Goal: Information Seeking & Learning: Learn about a topic

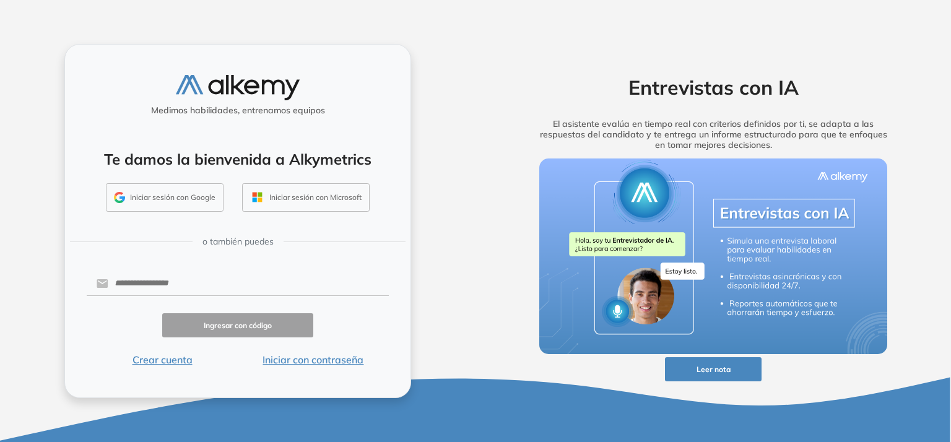
click at [168, 196] on button "Iniciar sesión con Google" at bounding box center [165, 197] width 118 height 28
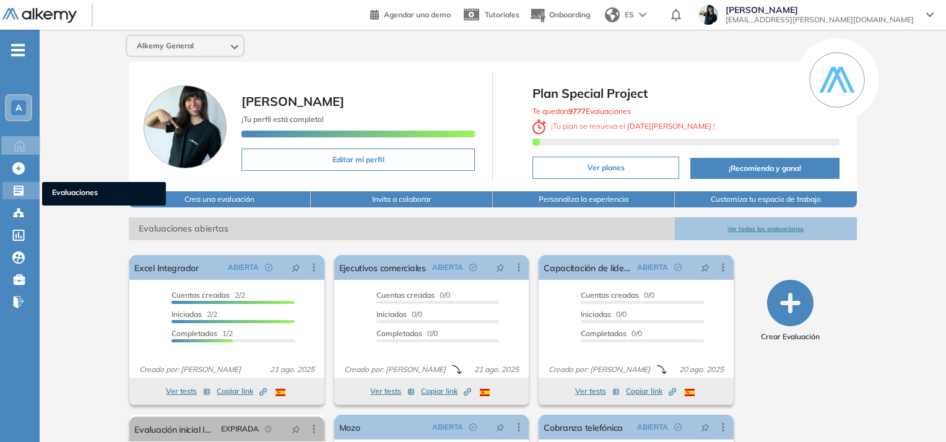
click at [16, 191] on icon at bounding box center [19, 191] width 10 height 10
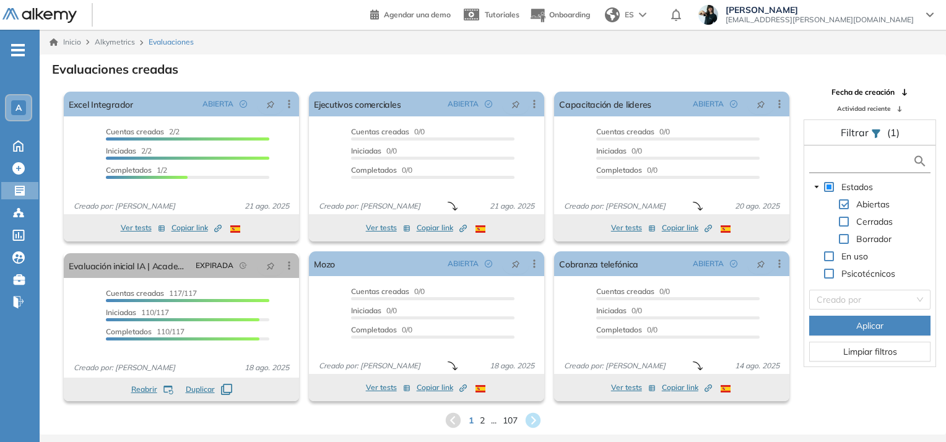
click at [852, 161] on input "text" at bounding box center [863, 161] width 100 height 13
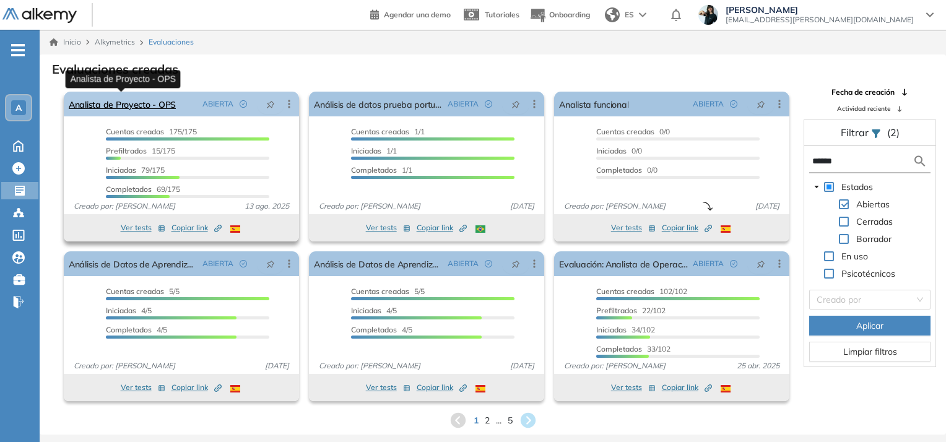
type input "******"
click at [160, 103] on link "Analista de Proyecto - OPS" at bounding box center [122, 104] width 107 height 25
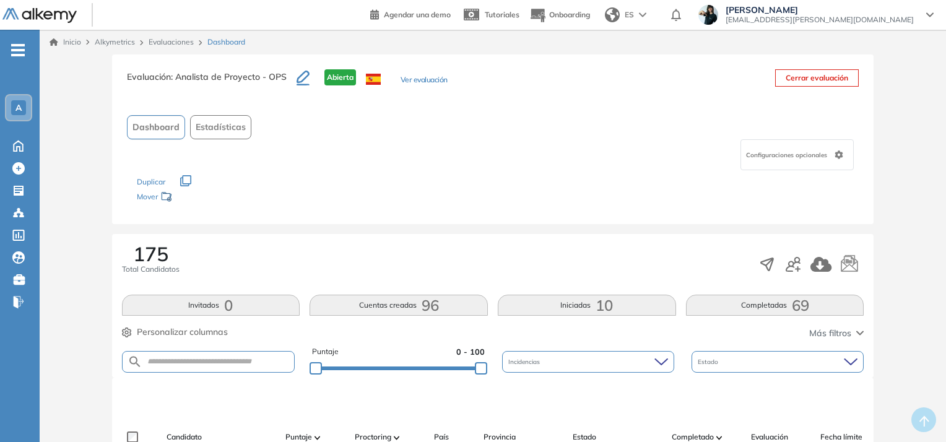
drag, startPoint x: 181, startPoint y: 250, endPoint x: 110, endPoint y: 253, distance: 71.3
drag, startPoint x: 132, startPoint y: 250, endPoint x: 171, endPoint y: 250, distance: 39.0
click at [171, 250] on div "175 Total Candidatos" at bounding box center [151, 259] width 58 height 31
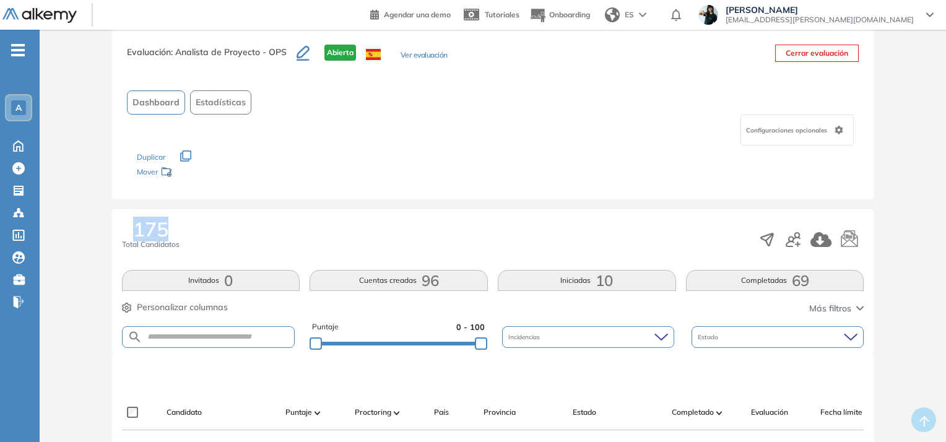
scroll to position [50, 0]
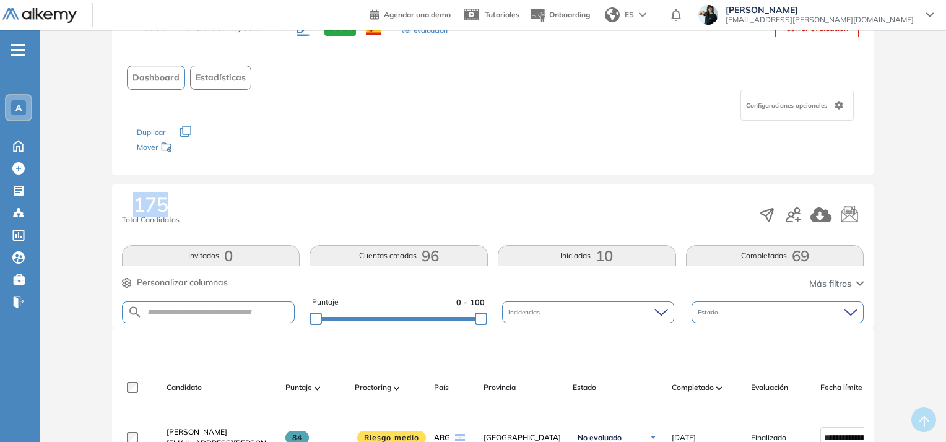
click at [797, 109] on div "Configuraciones opcionales" at bounding box center [797, 105] width 113 height 31
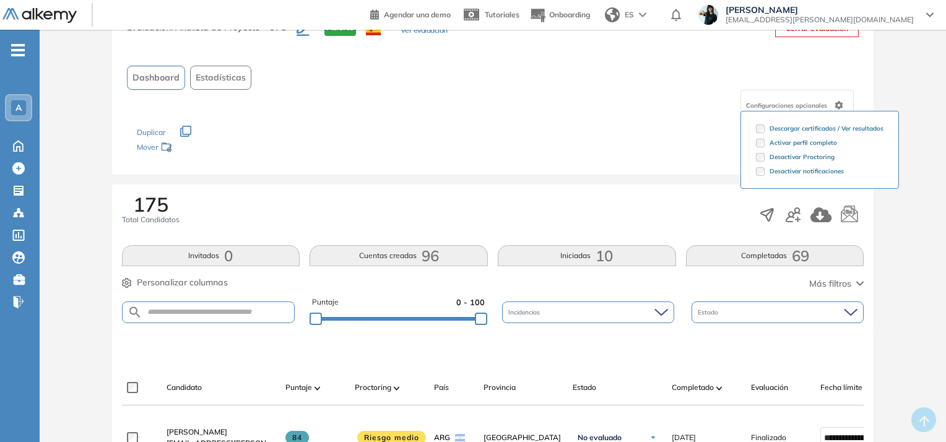
click at [664, 167] on div "Evaluación : Analista de Proyecto - OPS Abierta Ver evaluación Cerrar evaluació…" at bounding box center [493, 90] width 762 height 170
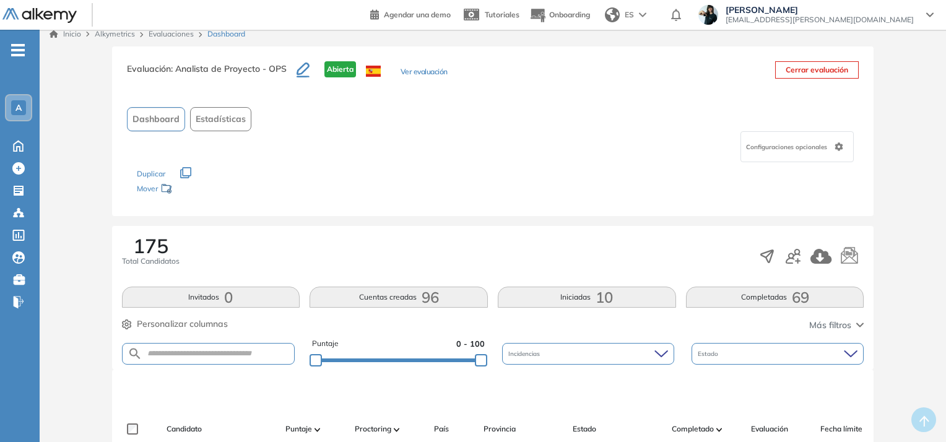
scroll to position [0, 0]
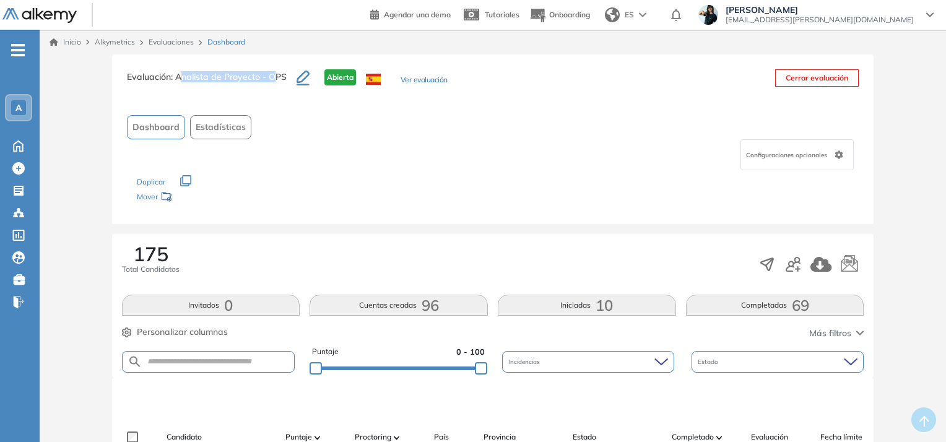
drag, startPoint x: 272, startPoint y: 75, endPoint x: 181, endPoint y: 77, distance: 91.7
click at [181, 77] on span ": Analista de Proyecto - OPS" at bounding box center [229, 76] width 116 height 11
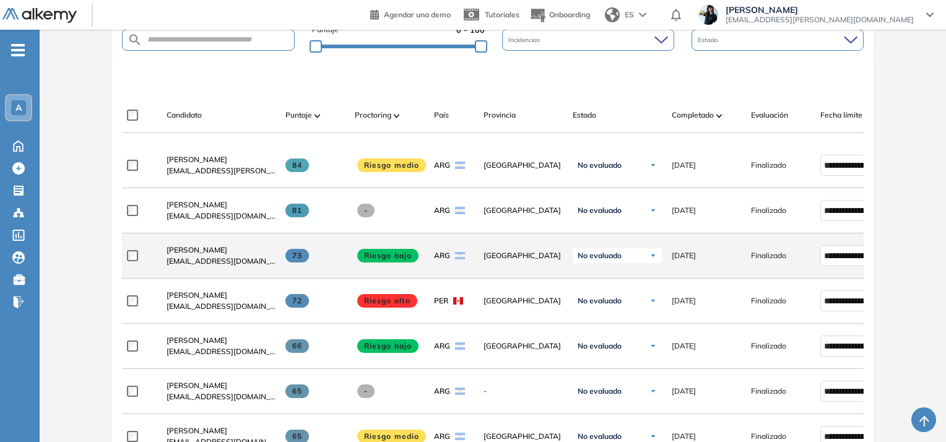
scroll to position [347, 0]
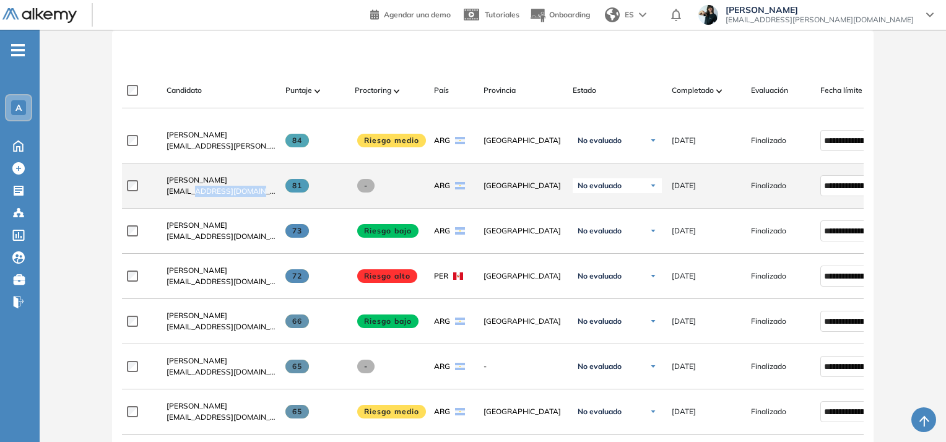
drag, startPoint x: 251, startPoint y: 196, endPoint x: 191, endPoint y: 196, distance: 59.5
click at [191, 196] on span "[EMAIL_ADDRESS][DOMAIN_NAME]" at bounding box center [221, 191] width 109 height 11
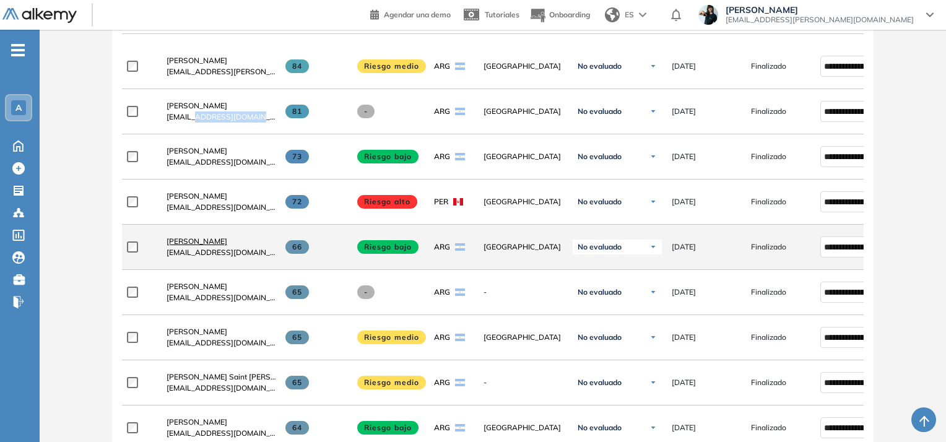
scroll to position [446, 0]
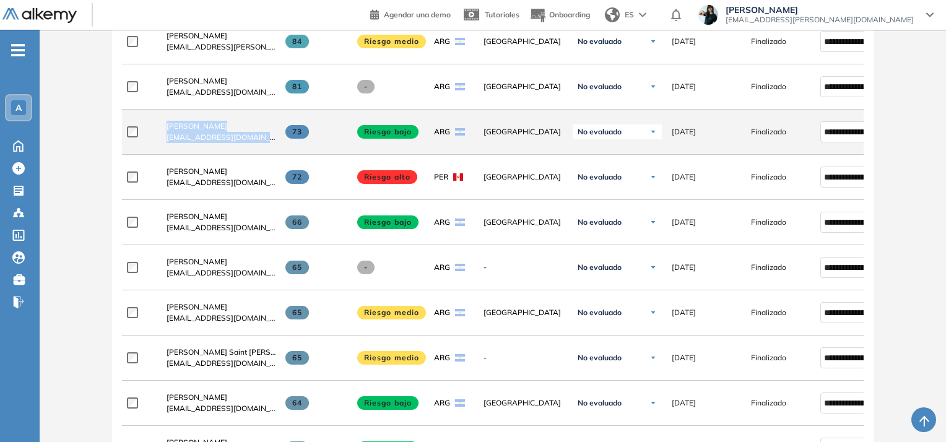
drag, startPoint x: 152, startPoint y: 119, endPoint x: 281, endPoint y: 146, distance: 132.1
click at [281, 146] on div "**********" at bounding box center [538, 132] width 832 height 45
click at [146, 124] on div at bounding box center [142, 131] width 30 height 31
drag, startPoint x: 155, startPoint y: 124, endPoint x: 264, endPoint y: 144, distance: 110.9
click at [264, 144] on div "**********" at bounding box center [538, 132] width 832 height 45
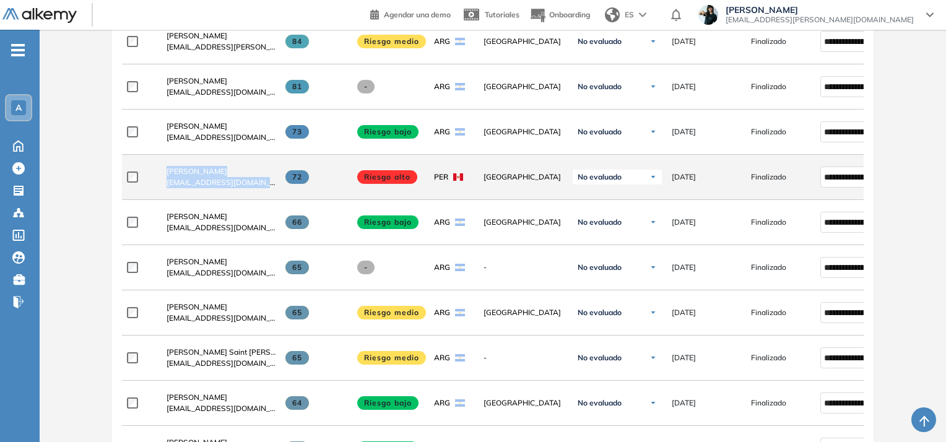
drag, startPoint x: 154, startPoint y: 170, endPoint x: 368, endPoint y: 189, distance: 215.8
click at [274, 187] on div "**********" at bounding box center [538, 177] width 832 height 45
drag, startPoint x: 513, startPoint y: 178, endPoint x: 209, endPoint y: 184, distance: 304.1
click at [209, 184] on div "**********" at bounding box center [538, 177] width 832 height 45
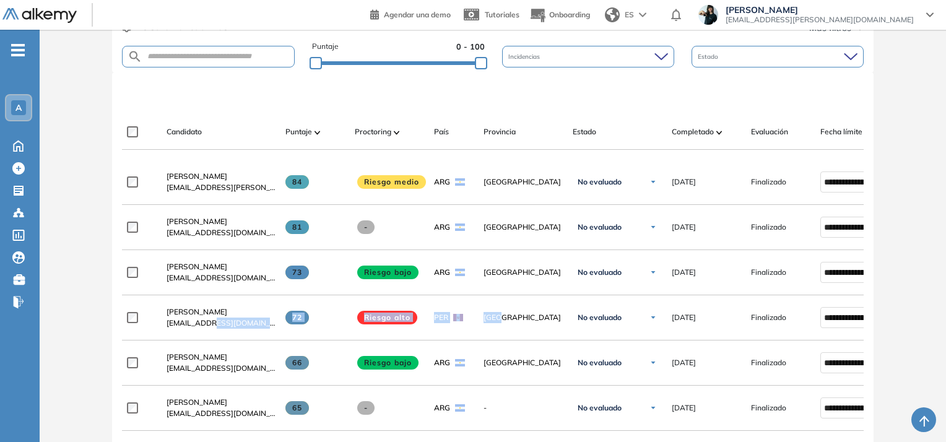
scroll to position [545, 0]
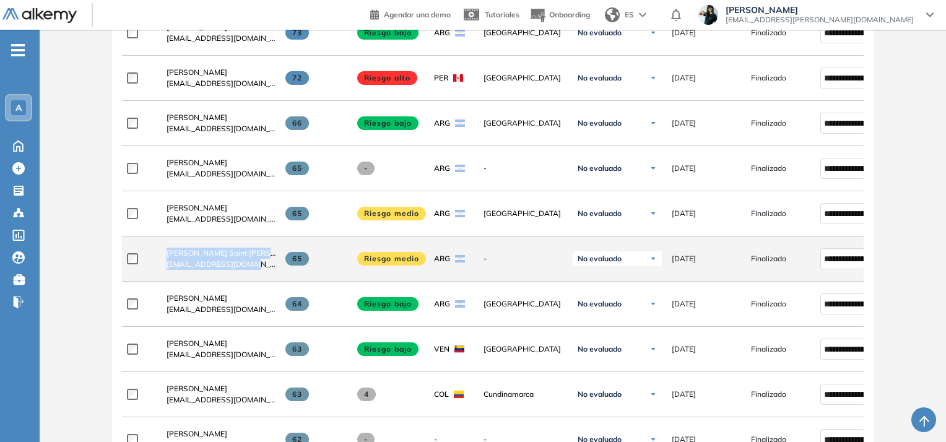
drag, startPoint x: 156, startPoint y: 251, endPoint x: 246, endPoint y: 265, distance: 91.4
click at [246, 265] on div "[PERSON_NAME] Saint [PERSON_NAME] [PERSON_NAME][EMAIL_ADDRESS][DOMAIN_NAME]" at bounding box center [216, 259] width 119 height 42
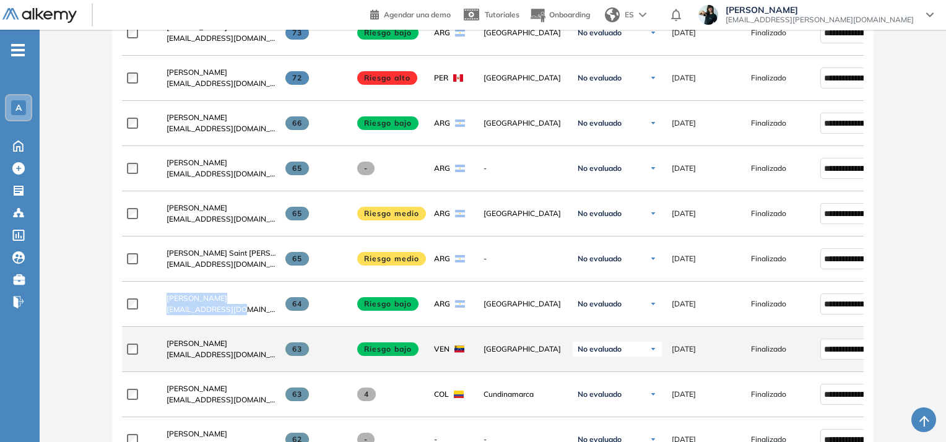
drag, startPoint x: 154, startPoint y: 297, endPoint x: 230, endPoint y: 339, distance: 87.3
click at [255, 316] on div "**********" at bounding box center [538, 304] width 832 height 45
drag, startPoint x: 160, startPoint y: 337, endPoint x: 220, endPoint y: 364, distance: 66.3
click at [220, 365] on div "[PERSON_NAME] [EMAIL_ADDRESS][DOMAIN_NAME]" at bounding box center [216, 349] width 119 height 42
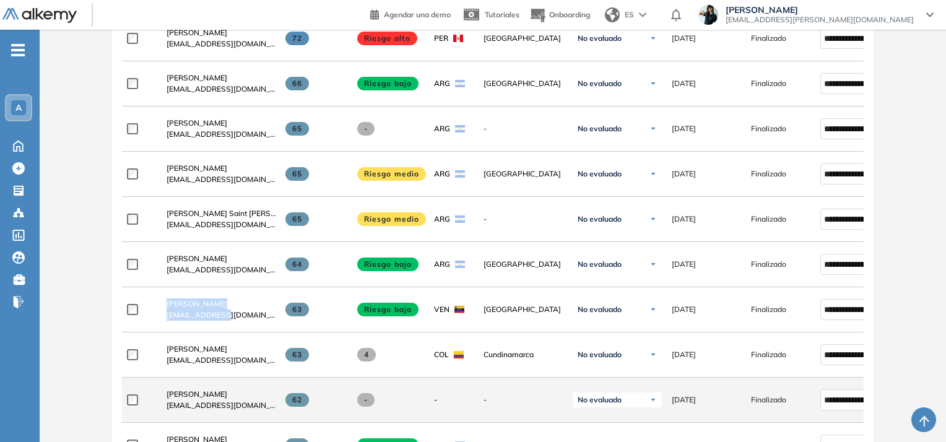
scroll to position [644, 0]
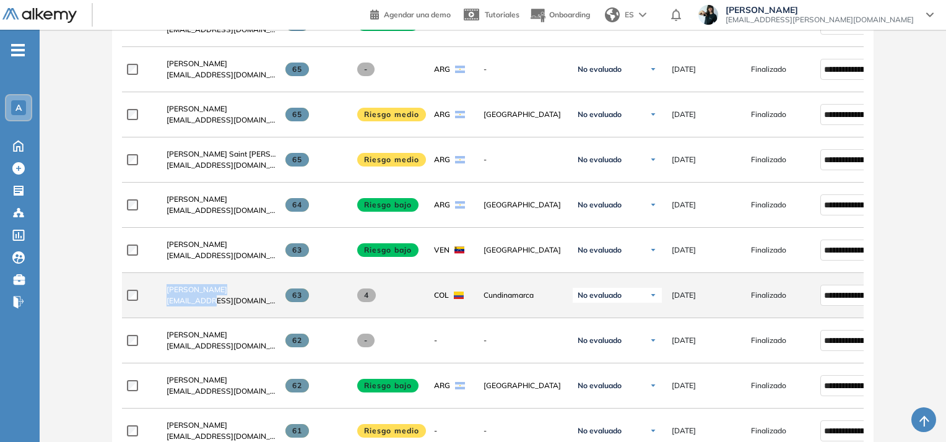
drag, startPoint x: 159, startPoint y: 285, endPoint x: 213, endPoint y: 314, distance: 61.2
click at [213, 314] on div "[PERSON_NAME] [EMAIL_ADDRESS][DOMAIN_NAME]" at bounding box center [216, 295] width 119 height 42
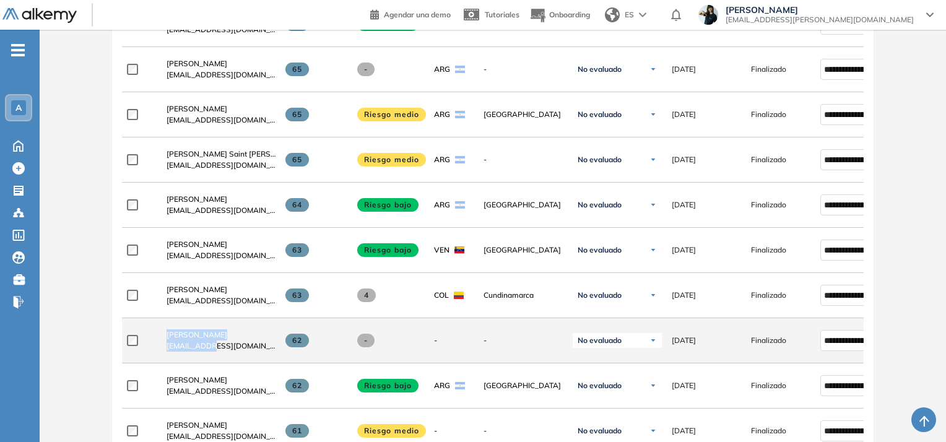
drag, startPoint x: 161, startPoint y: 332, endPoint x: 209, endPoint y: 349, distance: 50.7
click at [209, 349] on div "[PERSON_NAME] [EMAIL_ADDRESS][DOMAIN_NAME]" at bounding box center [216, 341] width 119 height 42
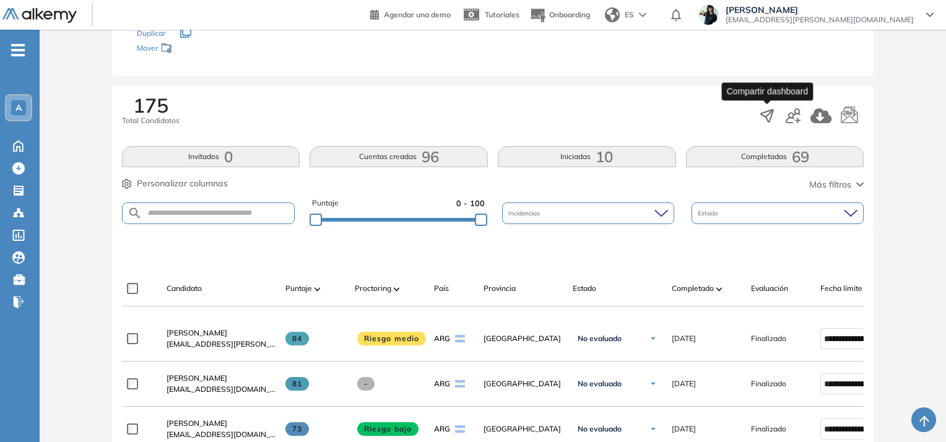
scroll to position [0, 0]
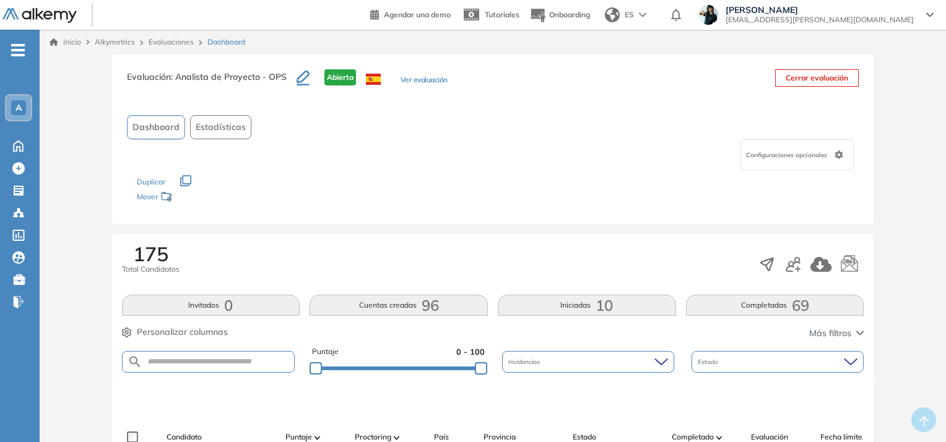
click at [805, 77] on button "Cerrar evaluación" at bounding box center [817, 77] width 84 height 17
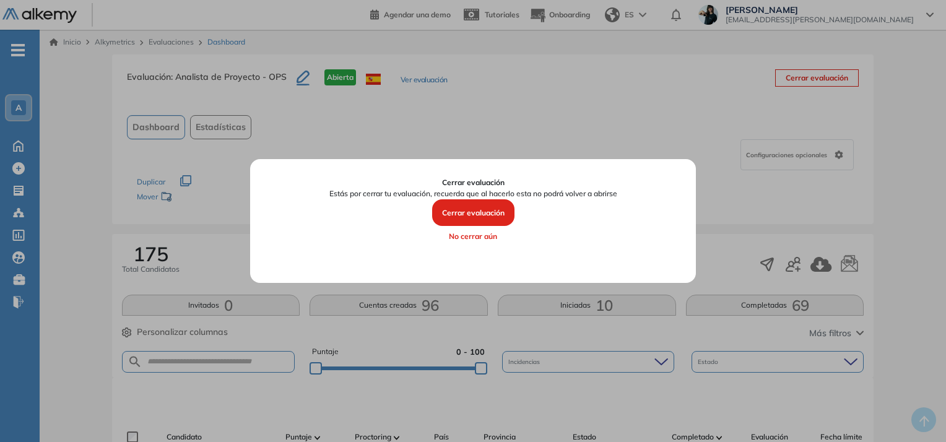
click at [489, 234] on button "No cerrar aún" at bounding box center [473, 236] width 410 height 21
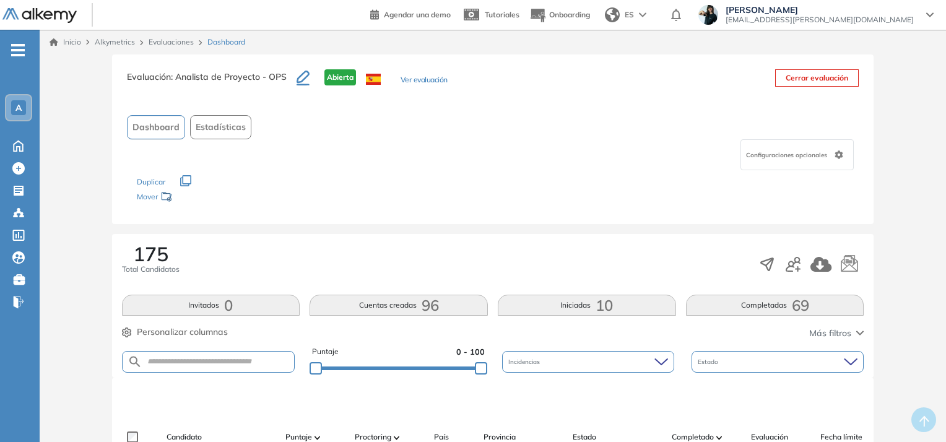
click at [763, 157] on span "Configuraciones opcionales" at bounding box center [788, 154] width 84 height 9
click at [634, 190] on div "Los siguientes tests ya no están disponibles o tienen una nueva versión Revisa …" at bounding box center [493, 189] width 713 height 39
click at [425, 81] on button "Ver evaluación" at bounding box center [424, 80] width 47 height 13
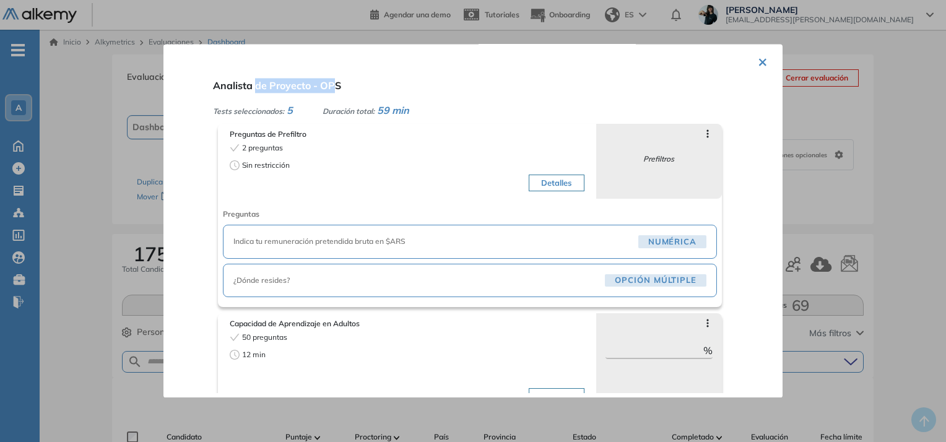
drag, startPoint x: 256, startPoint y: 81, endPoint x: 333, endPoint y: 86, distance: 76.4
click at [333, 86] on span "Analista de Proyecto - OPS" at bounding box center [277, 85] width 128 height 12
click at [758, 61] on button "×" at bounding box center [763, 61] width 10 height 24
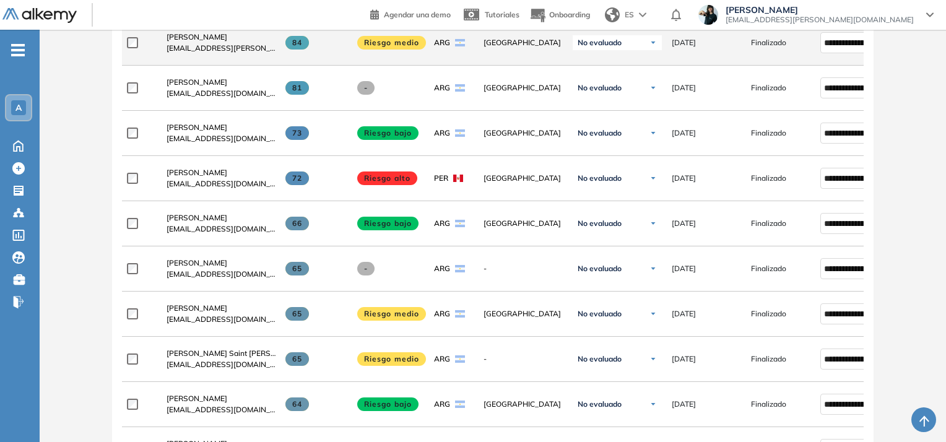
scroll to position [446, 0]
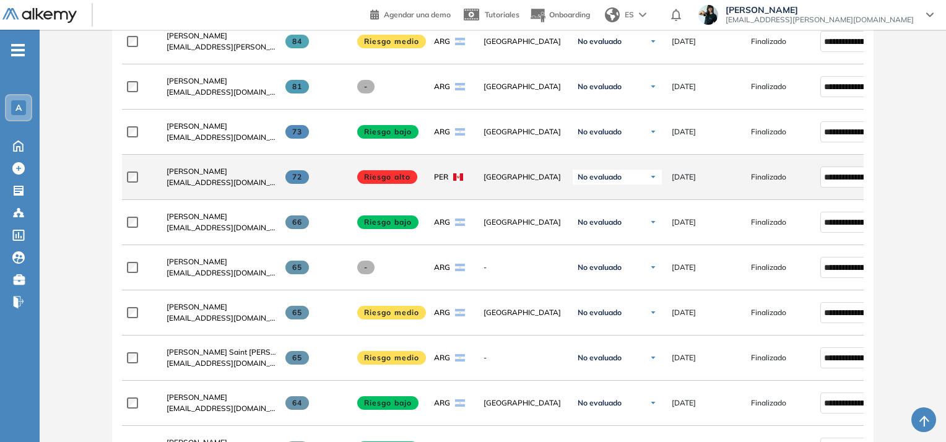
drag, startPoint x: 717, startPoint y: 133, endPoint x: 684, endPoint y: 173, distance: 52.3
click at [652, 133] on div "**********" at bounding box center [538, 132] width 832 height 45
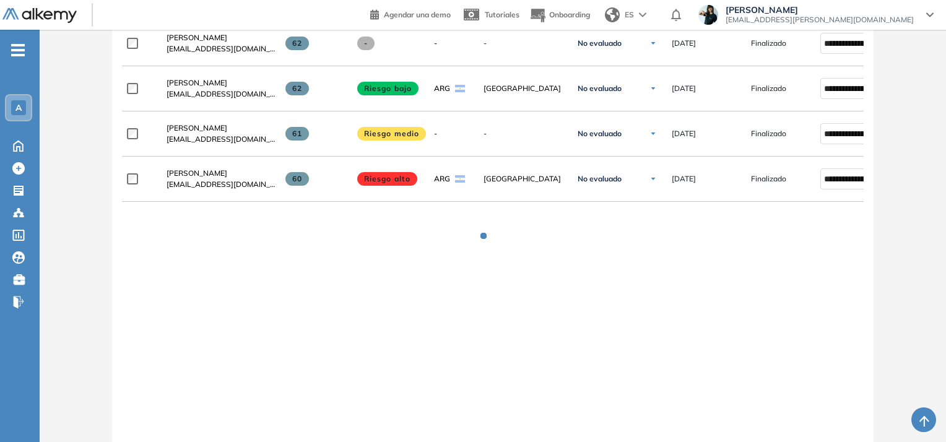
scroll to position [793, 0]
